Goal: Task Accomplishment & Management: Use online tool/utility

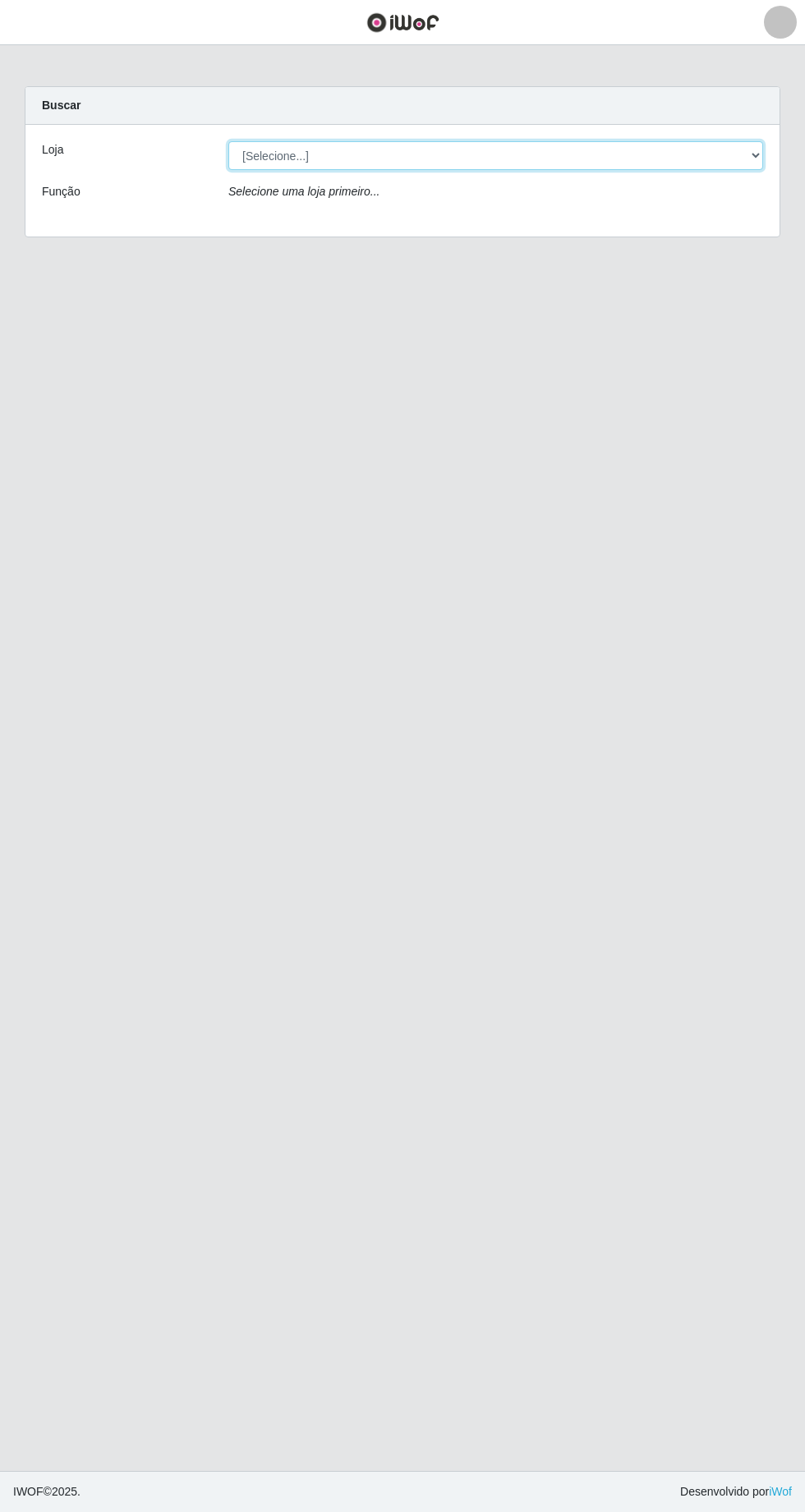
click at [755, 157] on select "[Selecione...] Extrabom - [GEOGRAPHIC_DATA] 28 [GEOGRAPHIC_DATA]" at bounding box center [495, 155] width 534 height 29
select select "456"
click at [228, 141] on select "[Selecione...] Extrabom - [GEOGRAPHIC_DATA] 28 [GEOGRAPHIC_DATA]" at bounding box center [495, 155] width 534 height 29
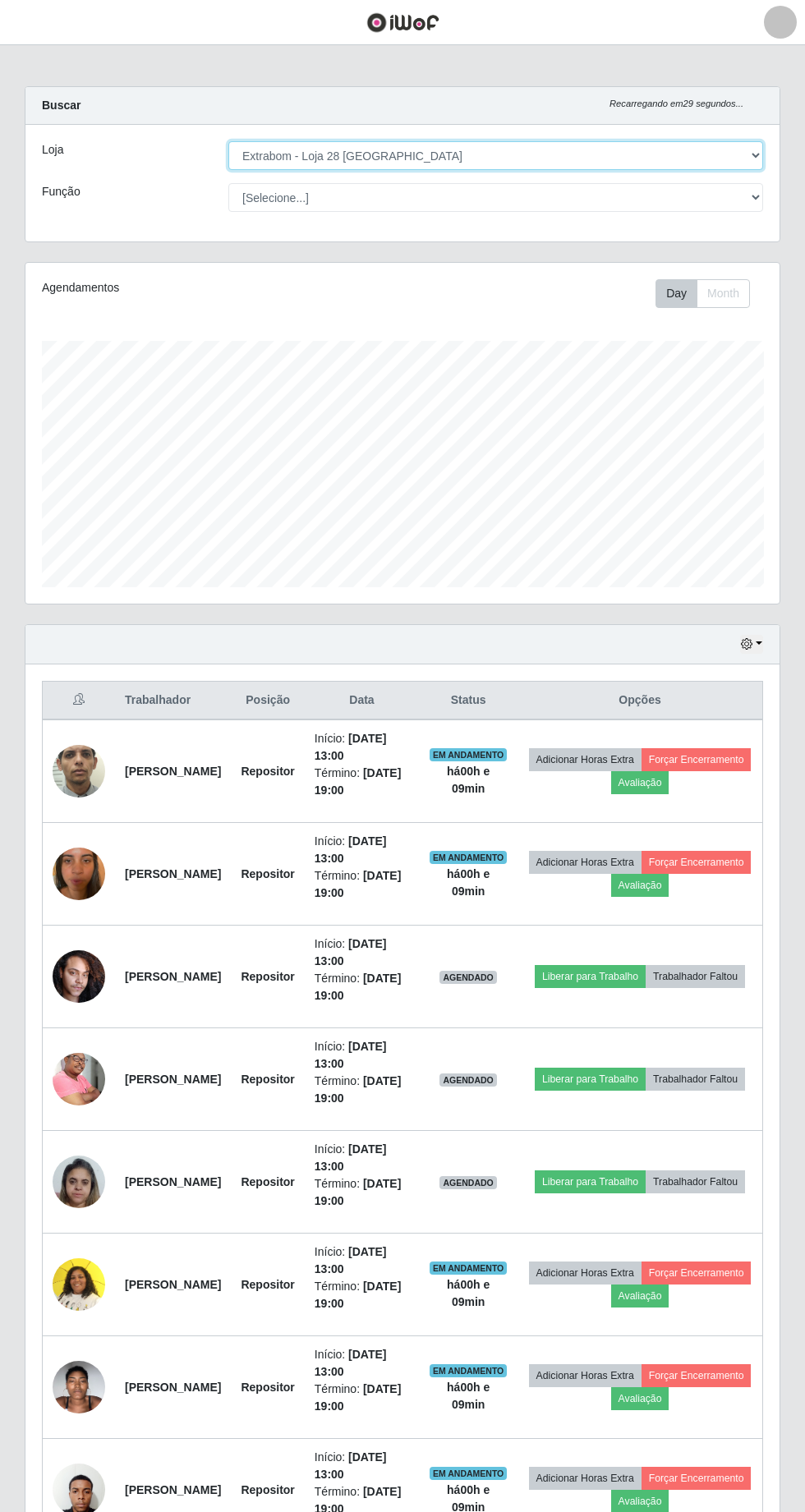
scroll to position [340, 753]
click at [646, 1170] on button "Liberar para Trabalho" at bounding box center [589, 1182] width 111 height 23
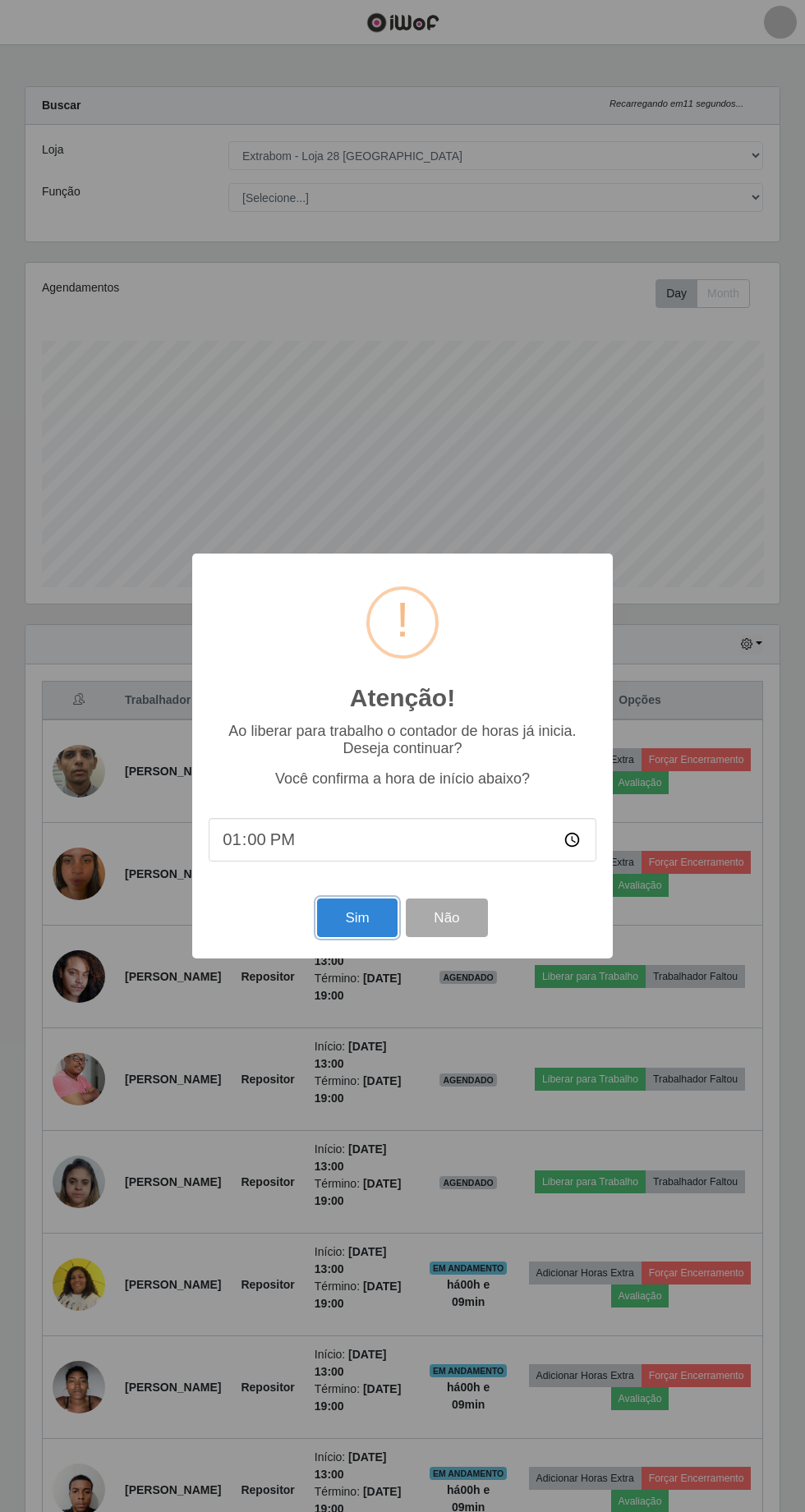
click at [344, 937] on button "Sim" at bounding box center [357, 918] width 80 height 38
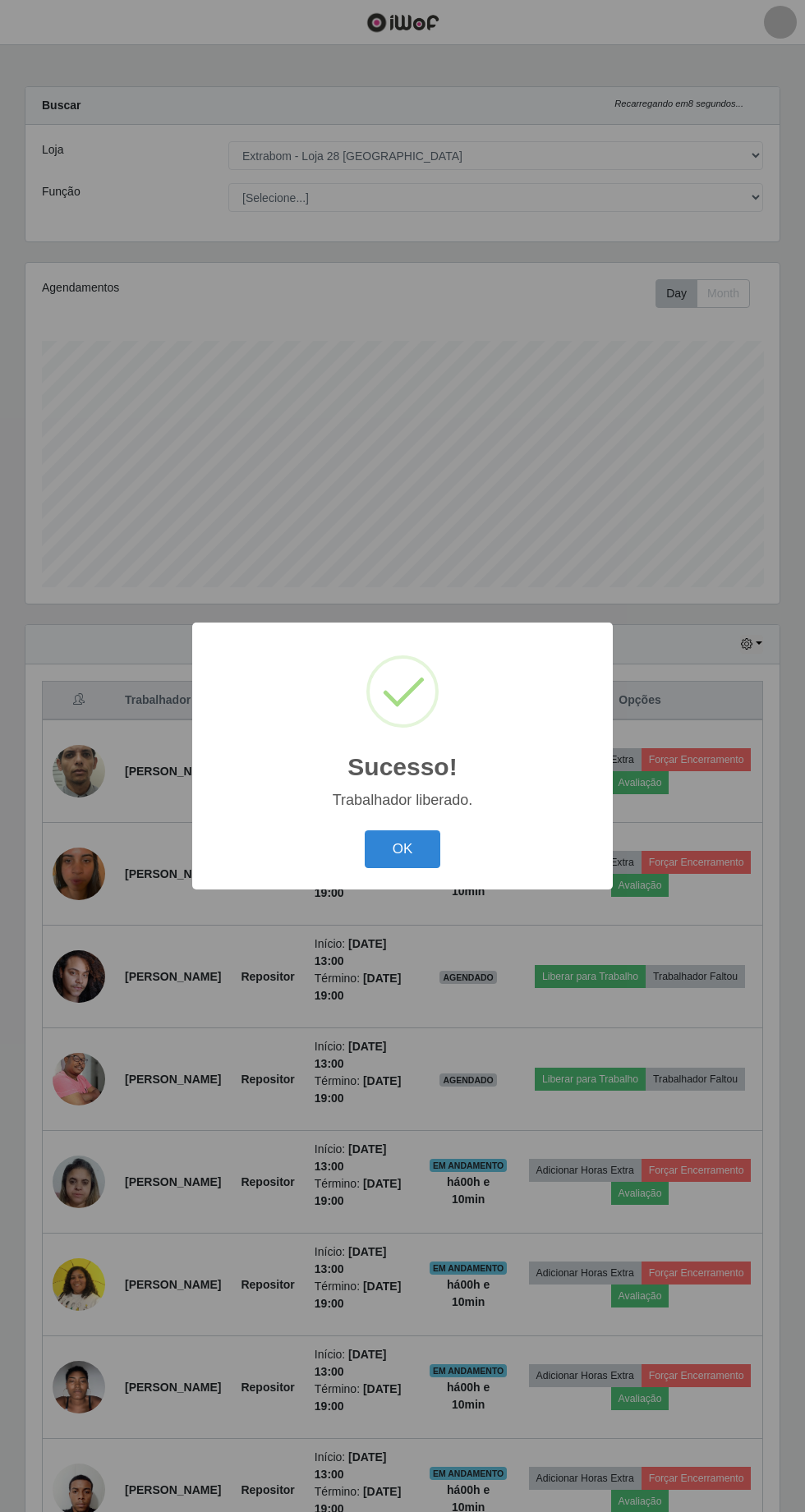
click at [402, 869] on button "OK" at bounding box center [402, 849] width 76 height 38
